Goal: Task Accomplishment & Management: Use online tool/utility

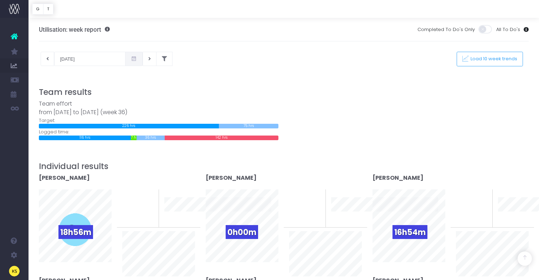
scroll to position [363, 0]
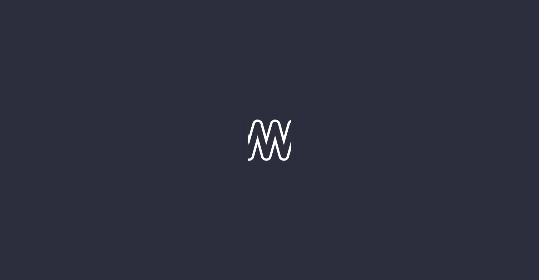
type input "10-09-2025"
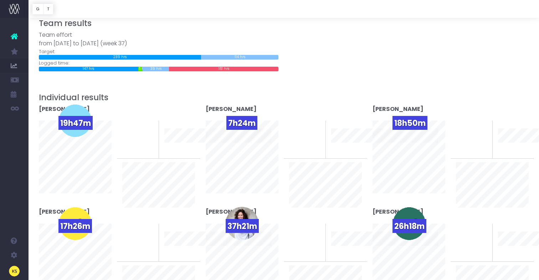
scroll to position [70, 0]
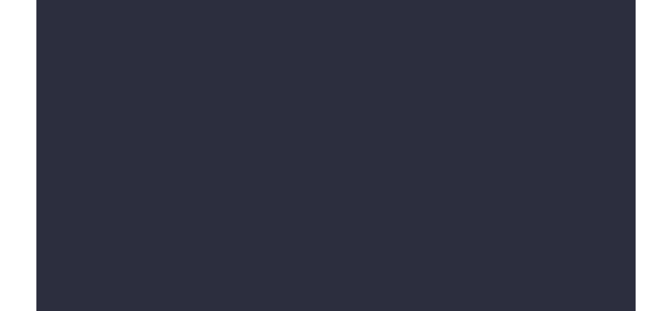
scroll to position [70, 0]
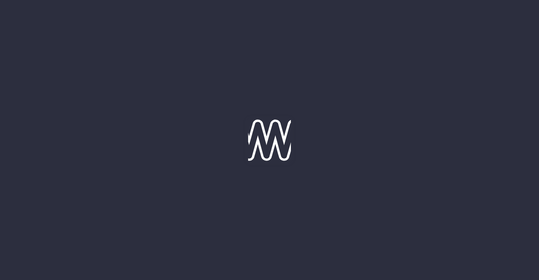
type input "[DATE]"
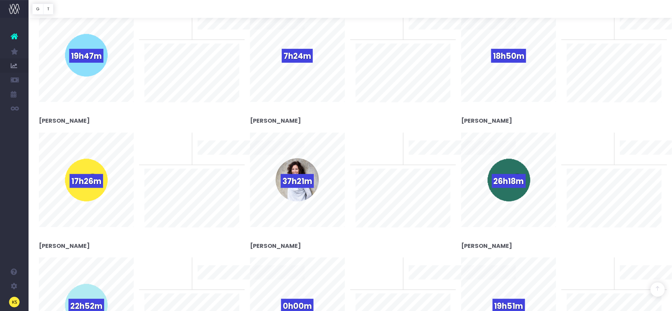
scroll to position [181, 0]
